Goal: Task Accomplishment & Management: Use online tool/utility

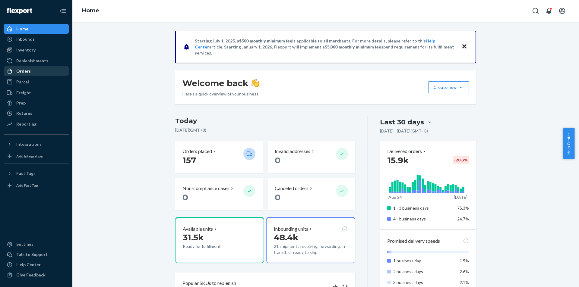
click at [23, 73] on div "Orders" at bounding box center [23, 71] width 14 height 6
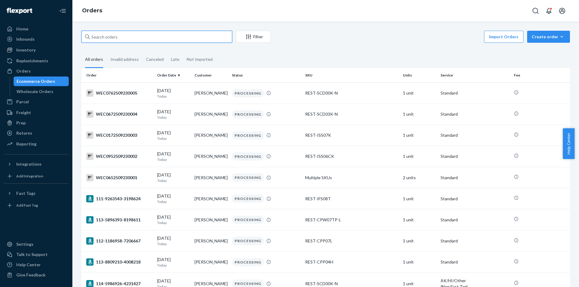
click at [159, 38] on input "text" at bounding box center [156, 37] width 151 height 12
paste input "#PD3302910"
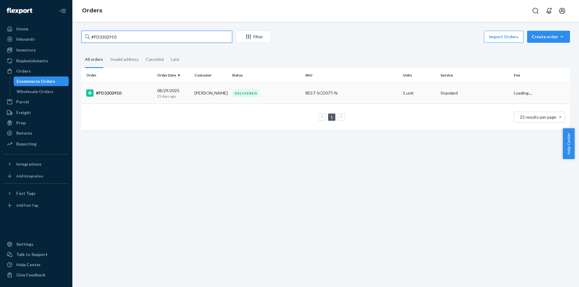
type input "#PD3302910"
click at [133, 99] on td "#PD3302910" at bounding box center [117, 93] width 73 height 21
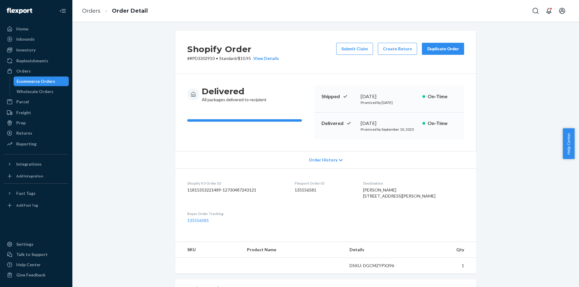
click at [385, 57] on div "Submit Claim Create Return Duplicate Order" at bounding box center [400, 52] width 133 height 19
click at [386, 49] on button "Create Return" at bounding box center [397, 49] width 39 height 12
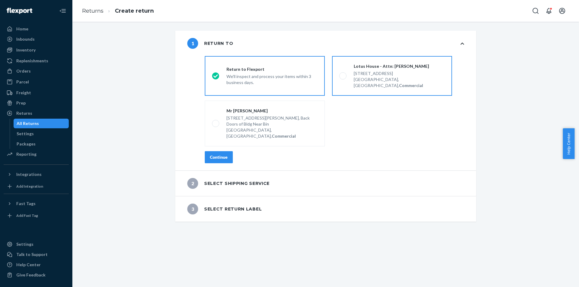
click at [360, 66] on div "Lotus House - Attn: [PERSON_NAME]" at bounding box center [399, 66] width 91 height 6
click at [343, 74] on input "Lotus House - Attn: [PERSON_NAME] [STREET_ADDRESS], Commercial" at bounding box center [341, 76] width 4 height 4
radio input "true"
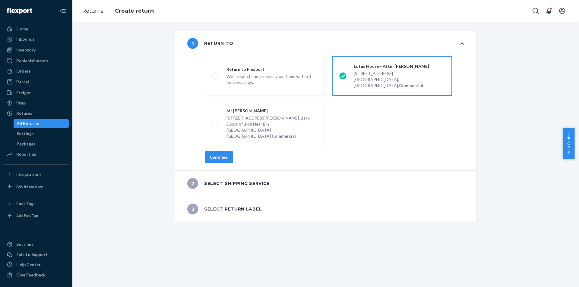
click at [222, 154] on div "Continue" at bounding box center [219, 157] width 18 height 6
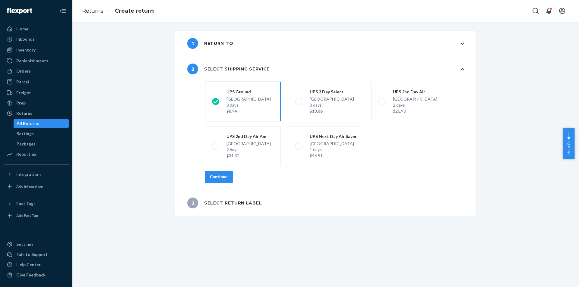
click at [222, 178] on div "Continue" at bounding box center [219, 177] width 18 height 6
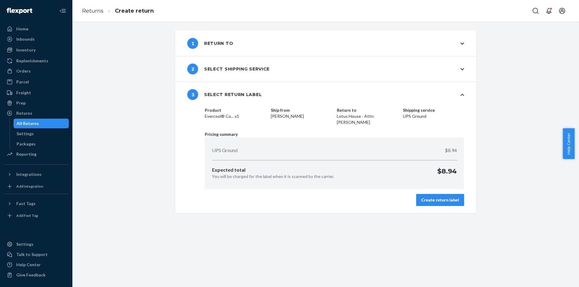
click at [424, 194] on button "Create return label" at bounding box center [440, 200] width 48 height 12
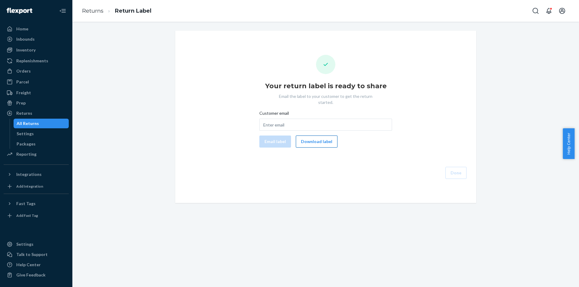
click at [323, 136] on button "Download label" at bounding box center [317, 142] width 42 height 12
